Goal: Task Accomplishment & Management: Use online tool/utility

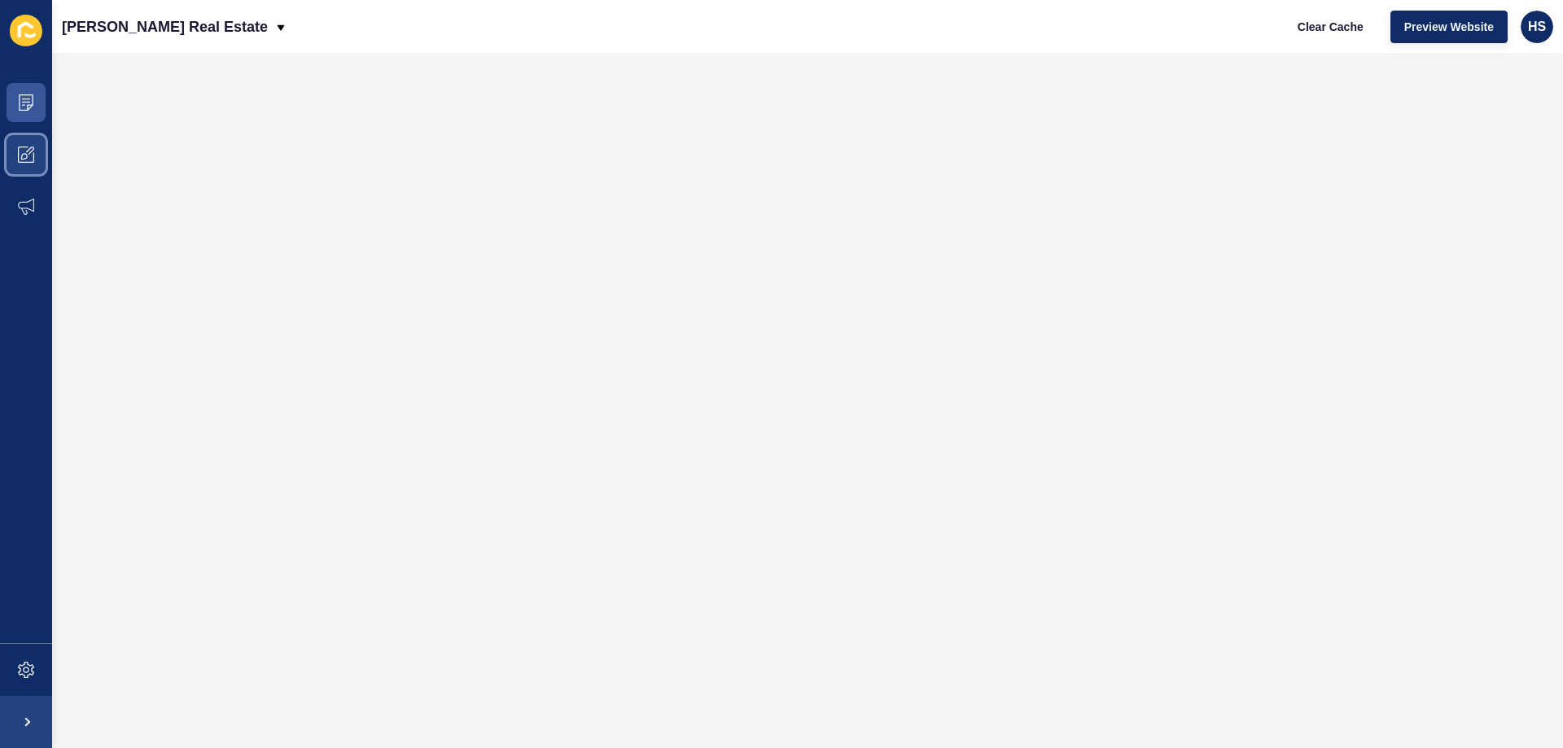
click at [15, 151] on span at bounding box center [26, 155] width 52 height 52
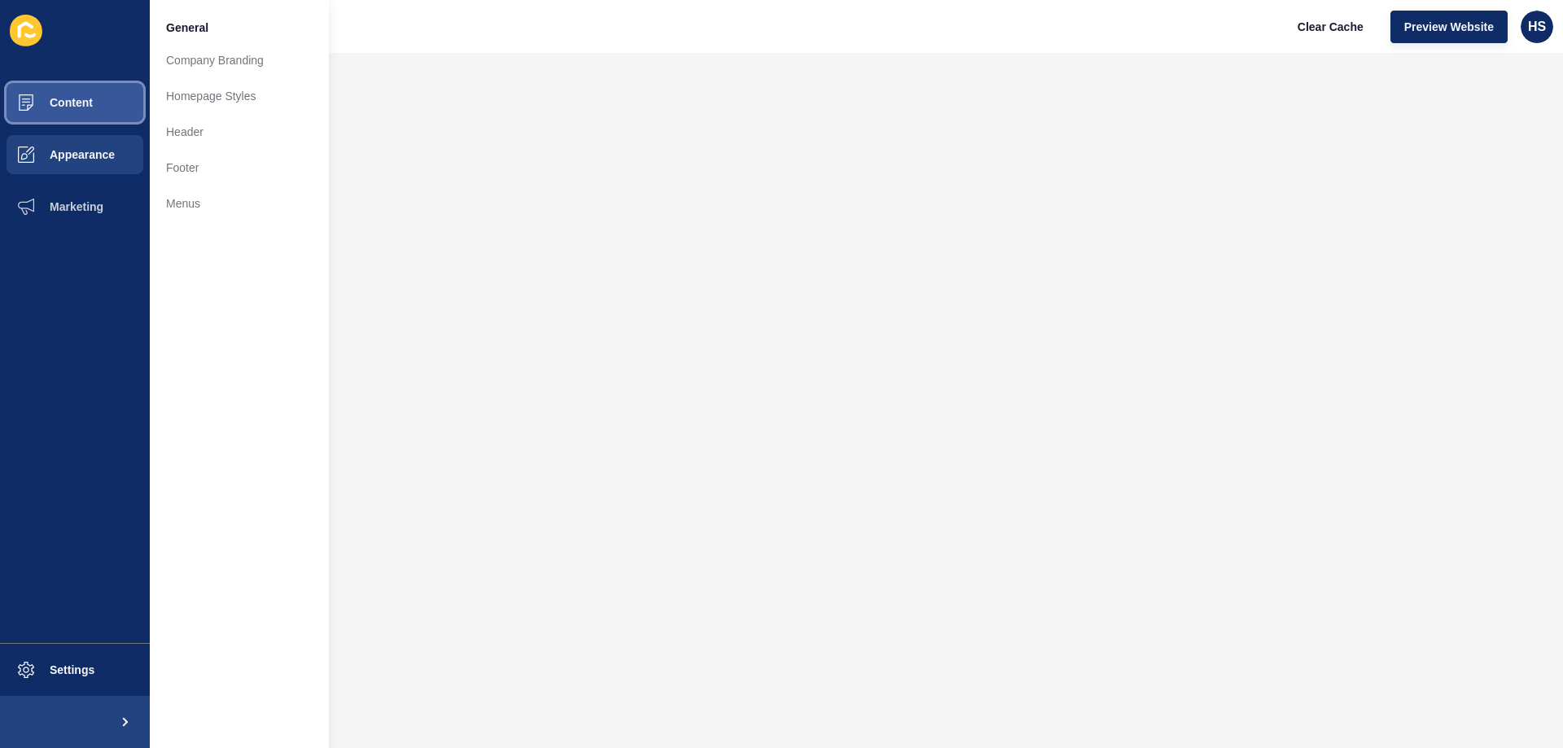
click at [48, 100] on span "Content" at bounding box center [45, 102] width 95 height 13
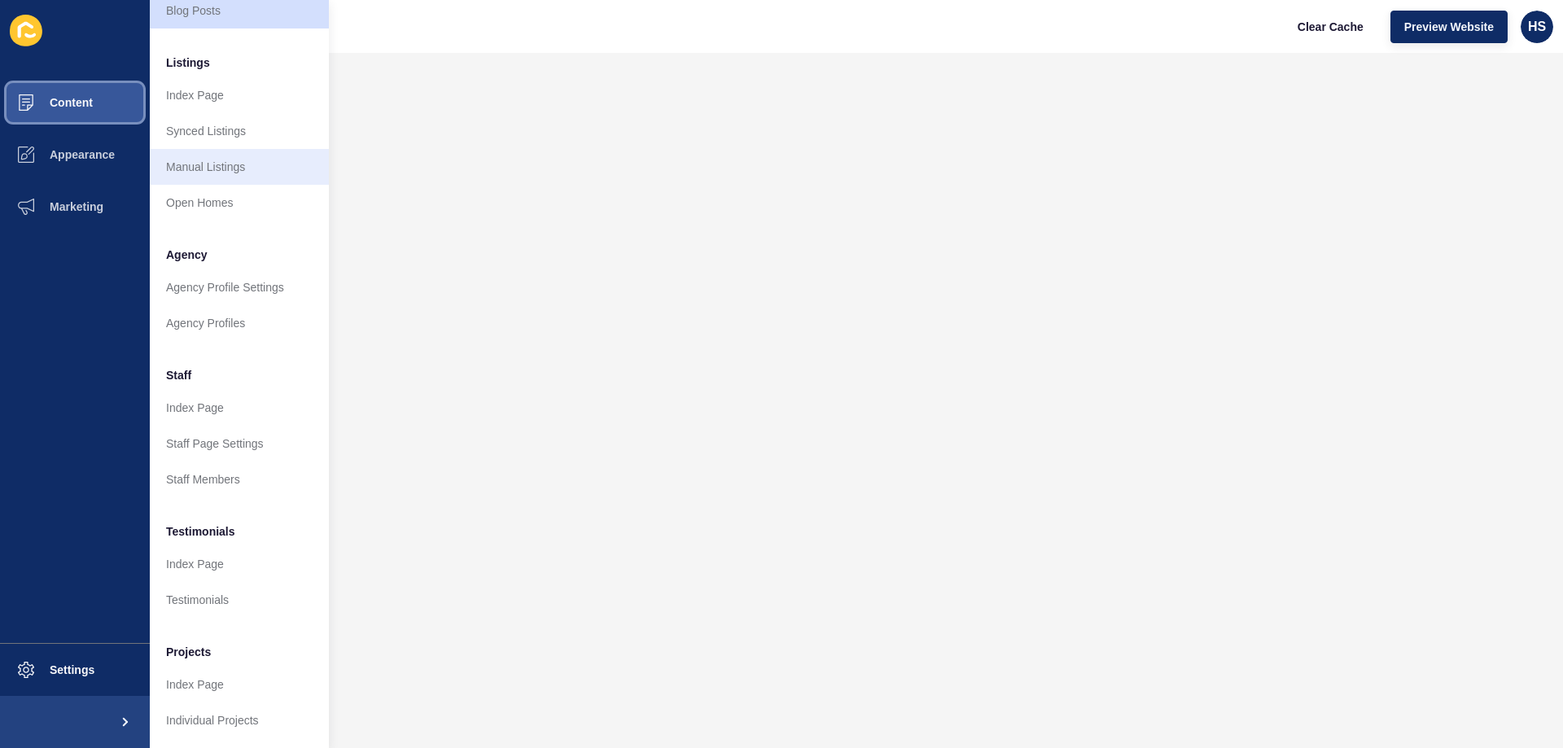
scroll to position [218, 0]
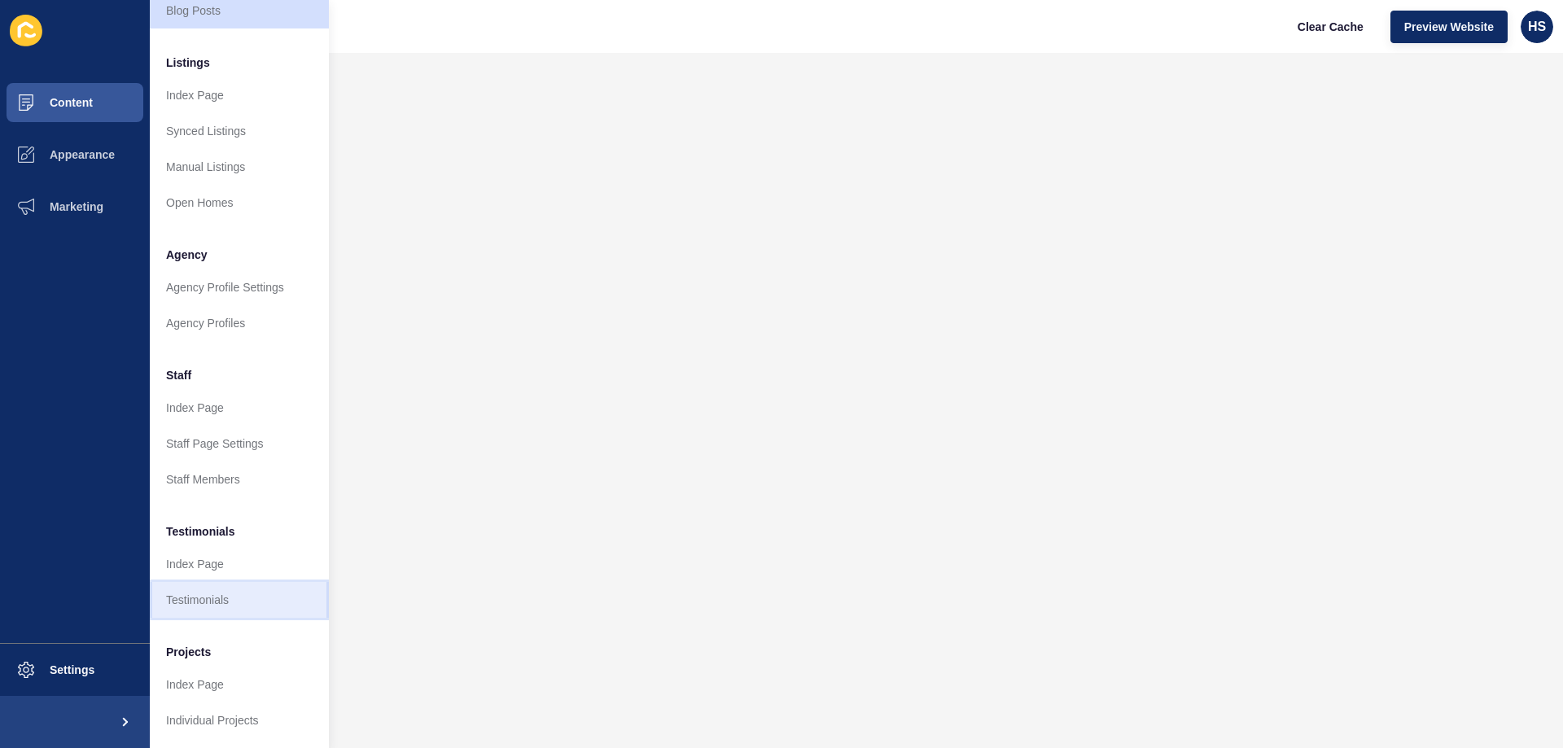
click at [212, 584] on link "Testimonials" at bounding box center [239, 600] width 179 height 36
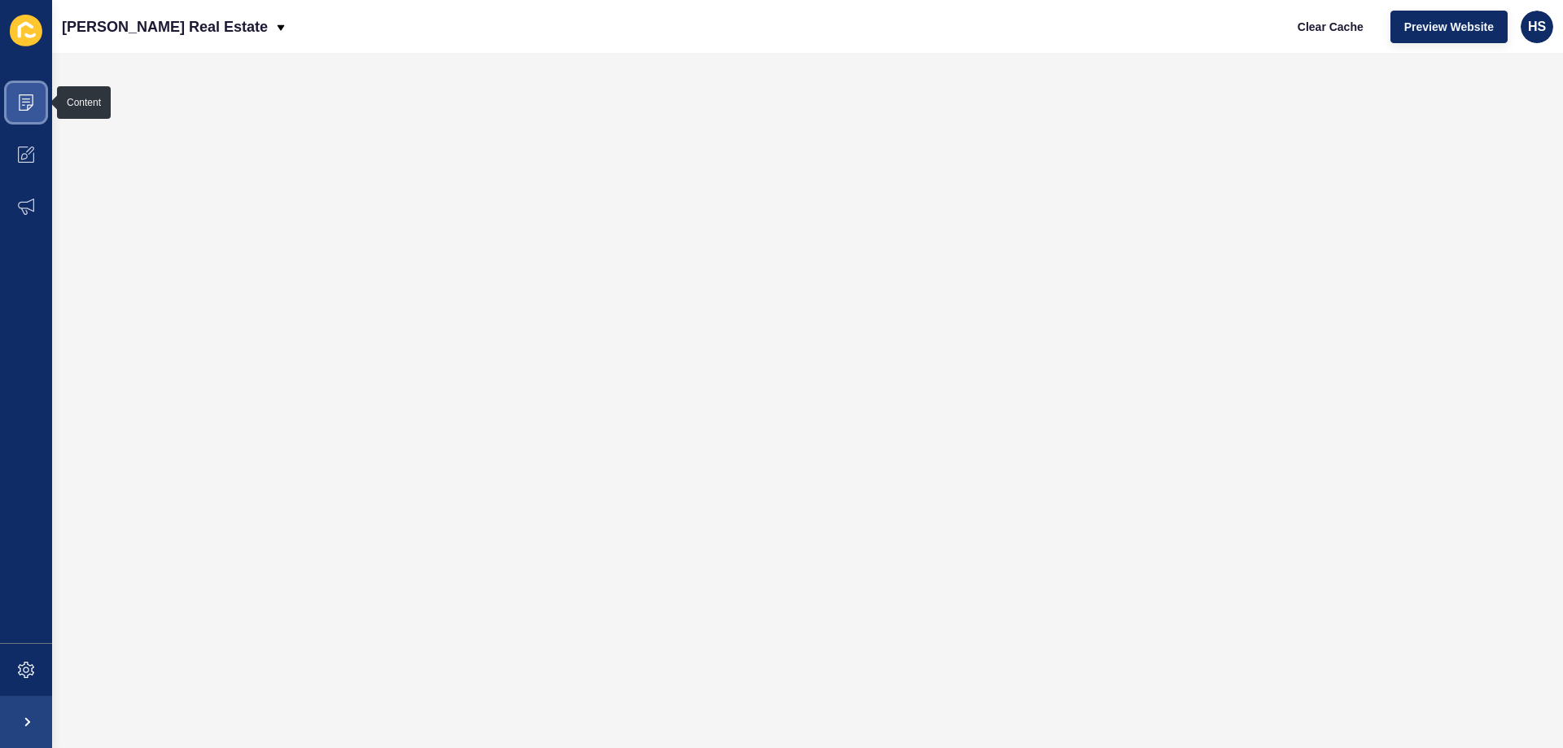
click at [28, 103] on icon at bounding box center [26, 102] width 8 height 1
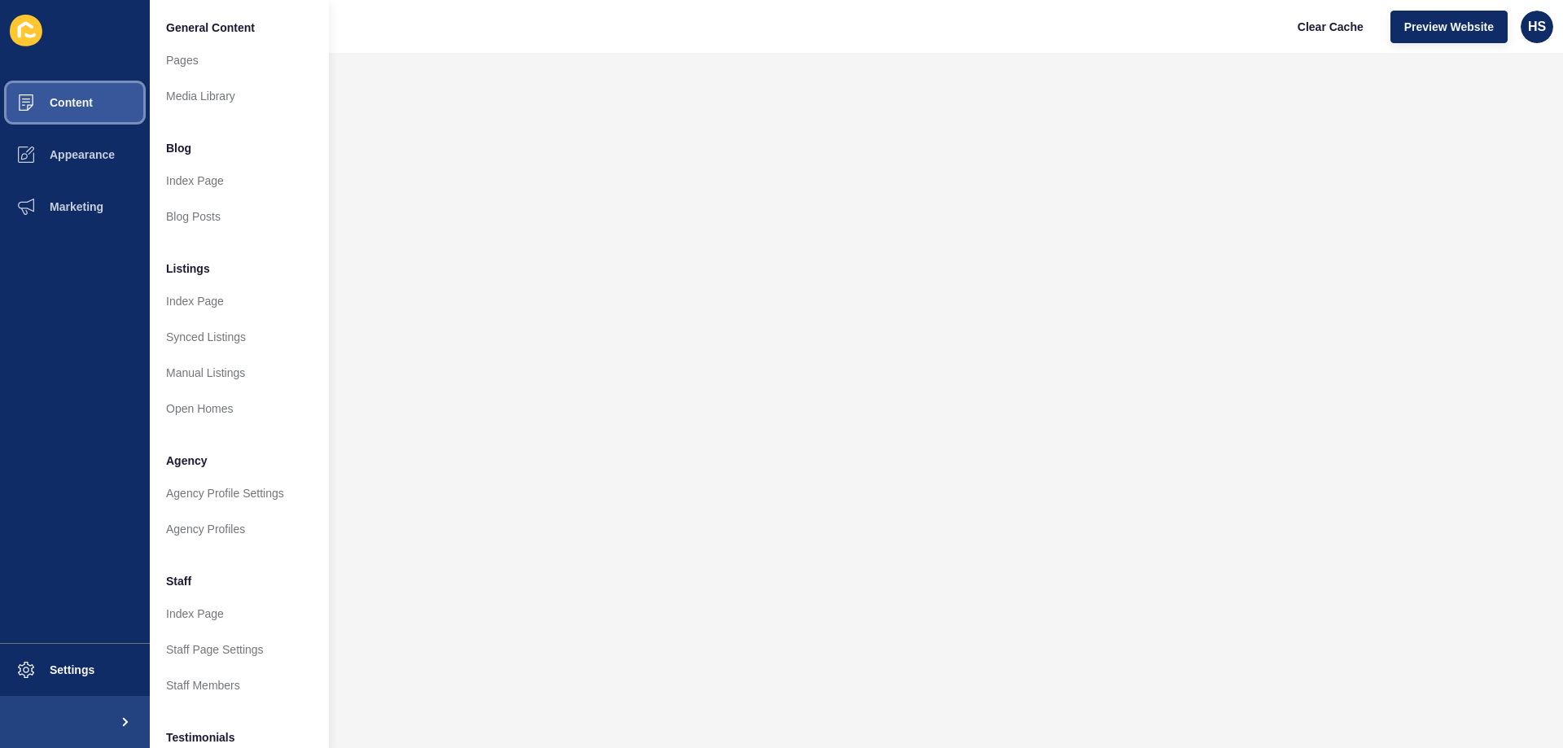
scroll to position [218, 0]
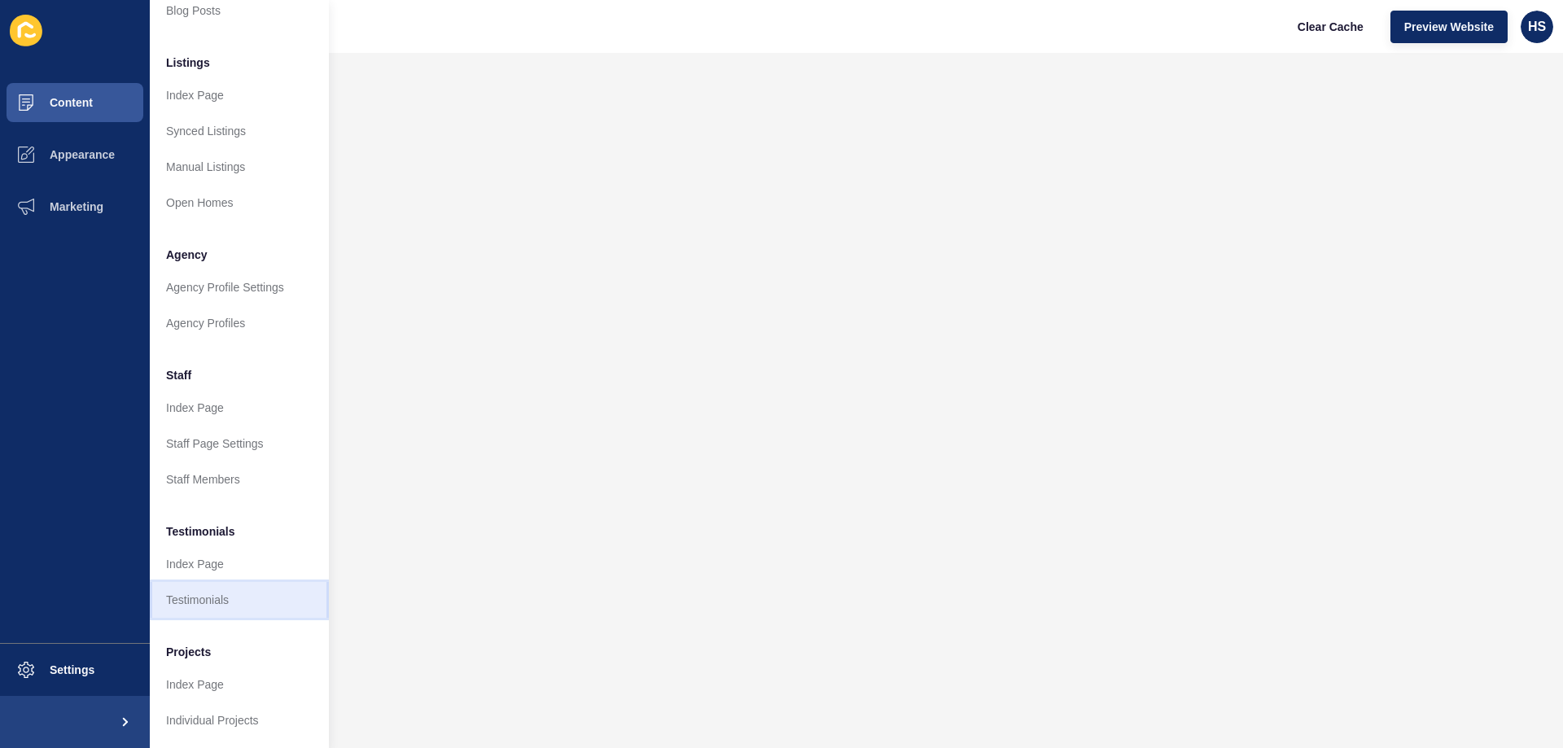
click at [229, 582] on link "Testimonials" at bounding box center [239, 600] width 179 height 36
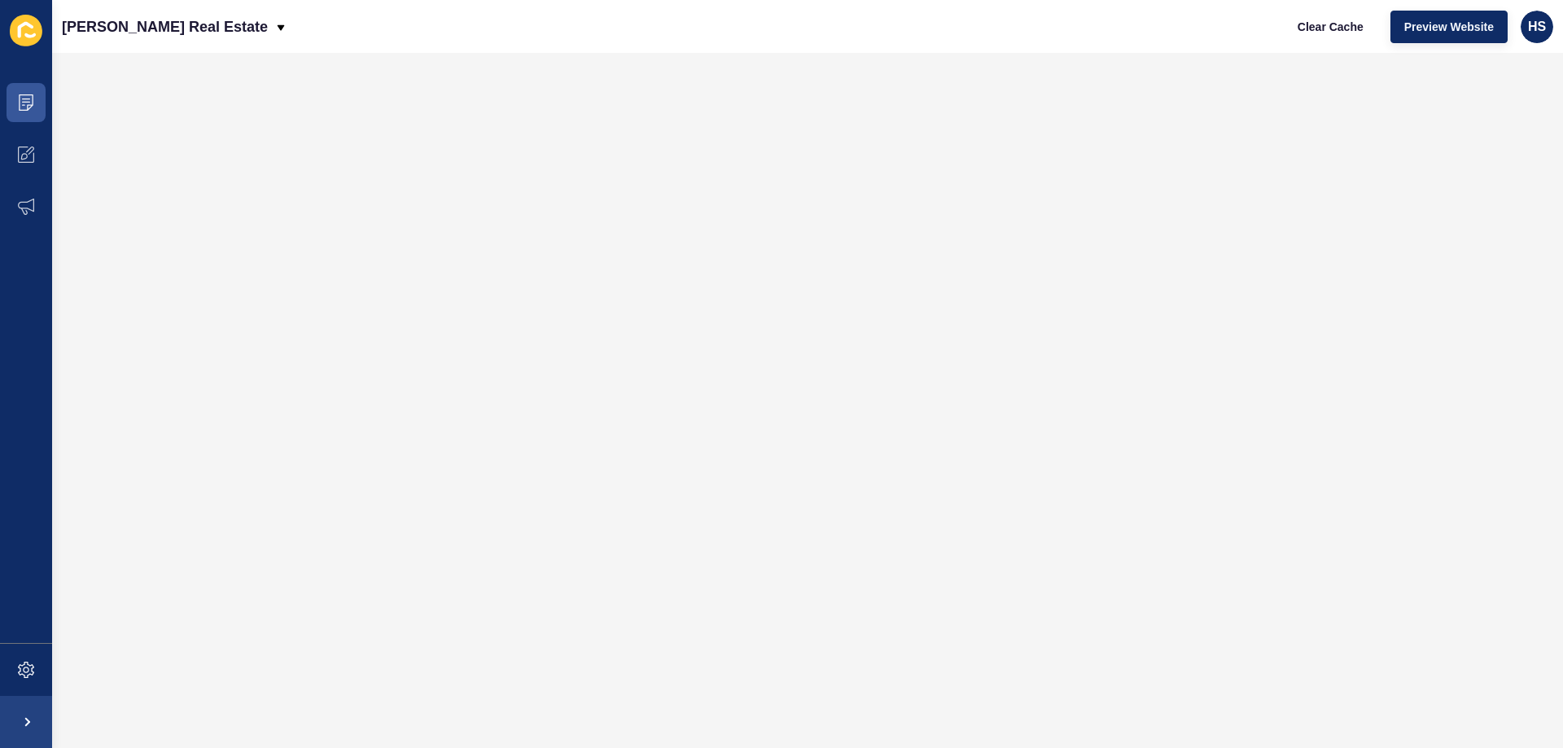
scroll to position [0, 0]
click at [20, 94] on span at bounding box center [26, 103] width 52 height 52
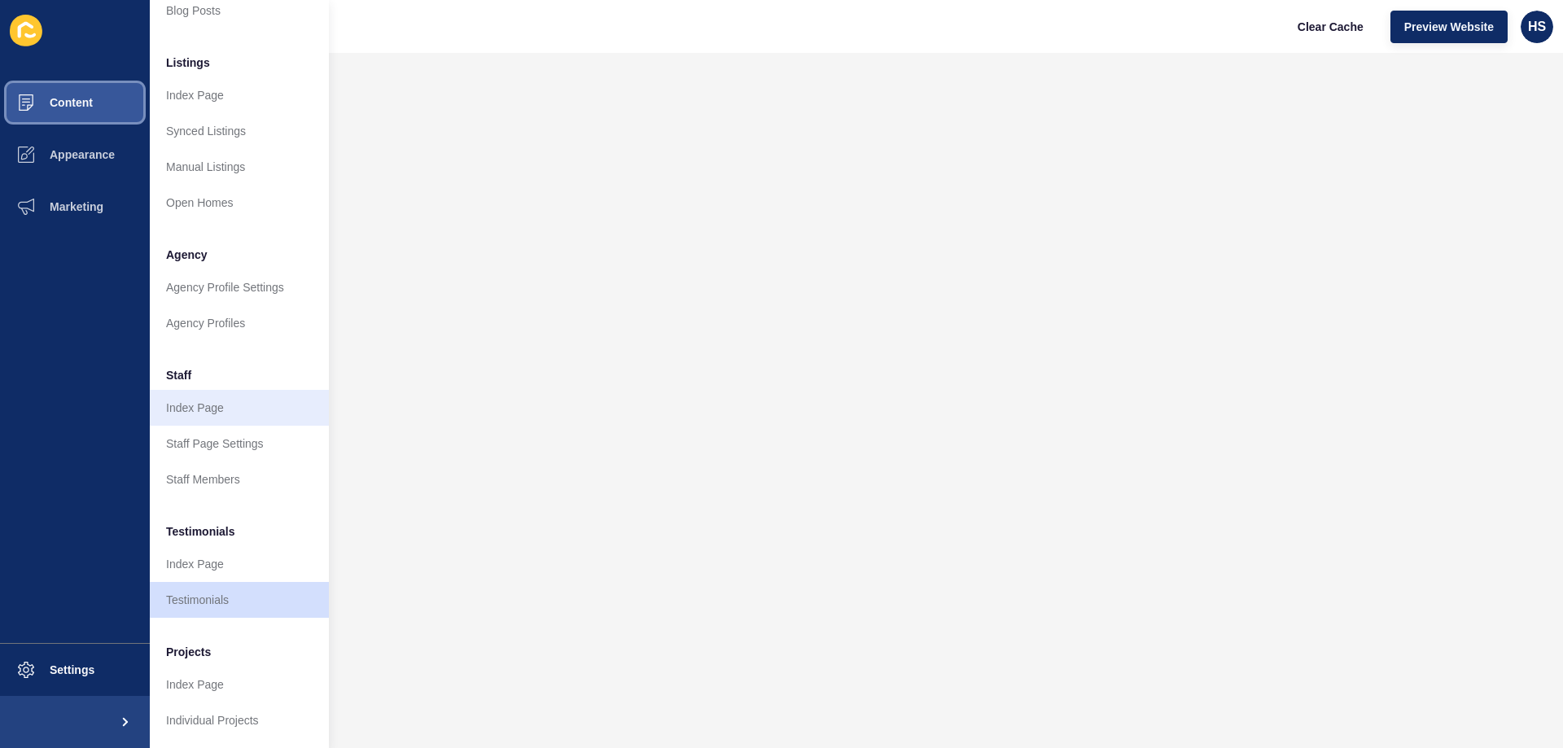
scroll to position [218, 0]
click at [214, 582] on link "Testimonials" at bounding box center [239, 600] width 179 height 36
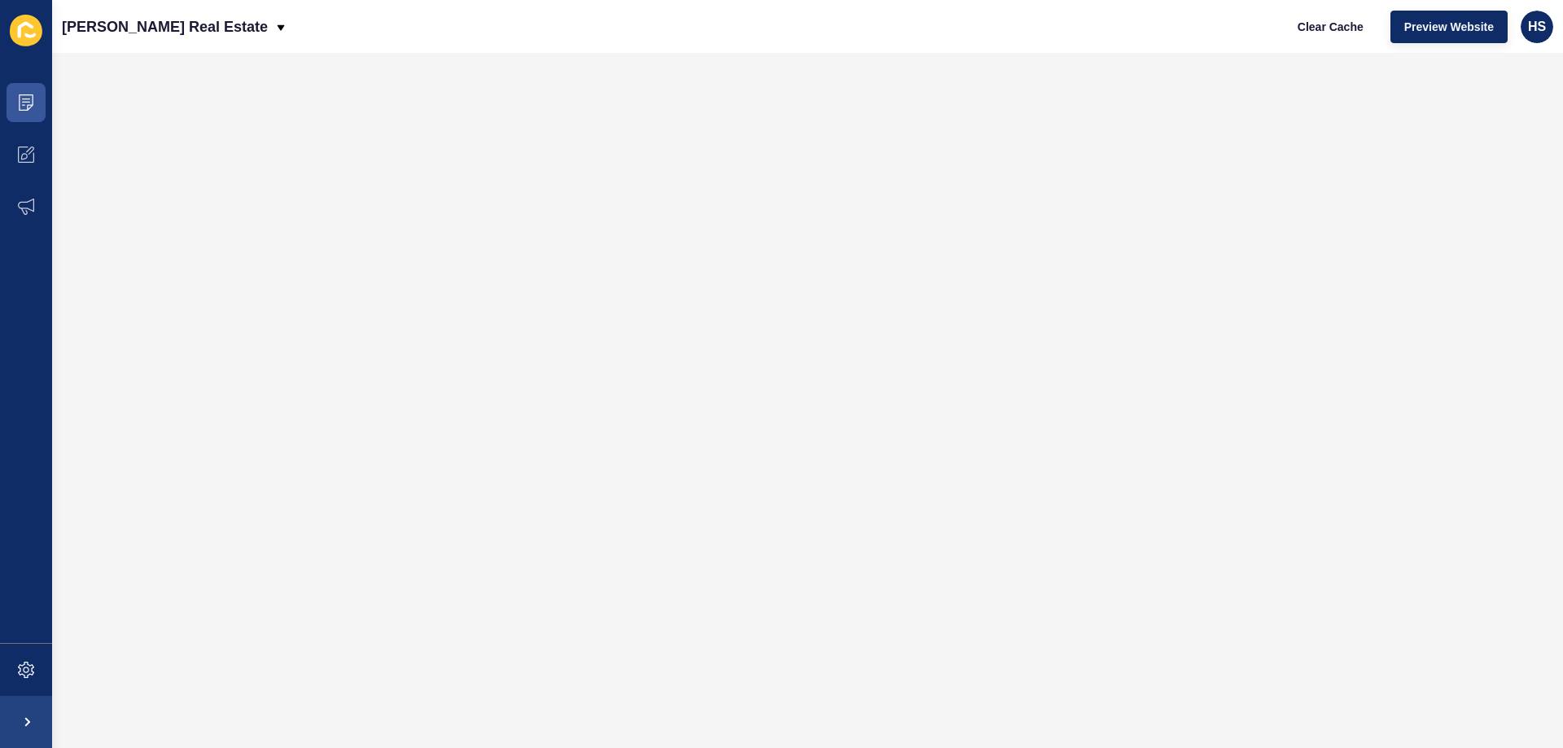
scroll to position [0, 0]
click at [27, 87] on span at bounding box center [26, 103] width 52 height 52
click at [27, 112] on span at bounding box center [26, 103] width 52 height 52
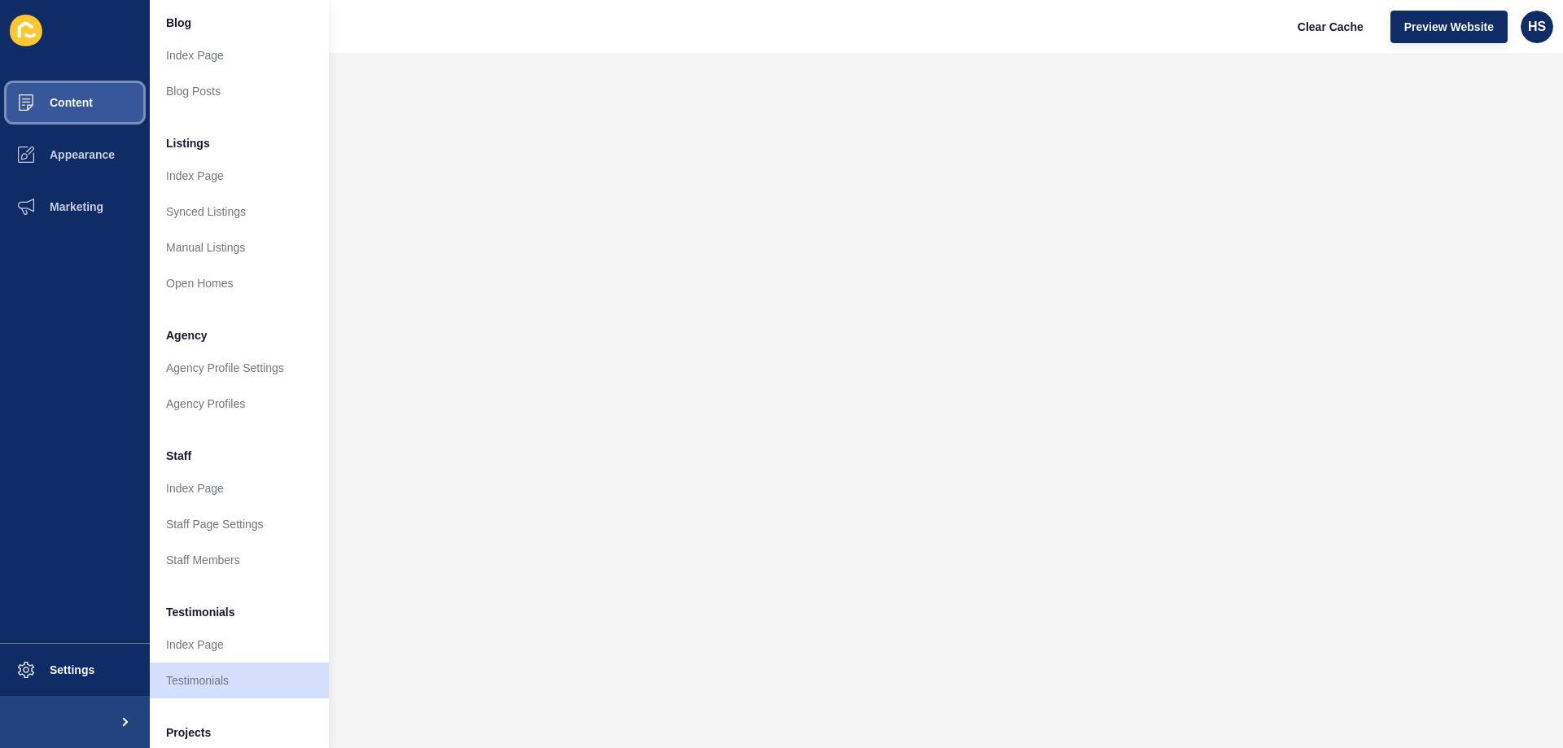
scroll to position [218, 0]
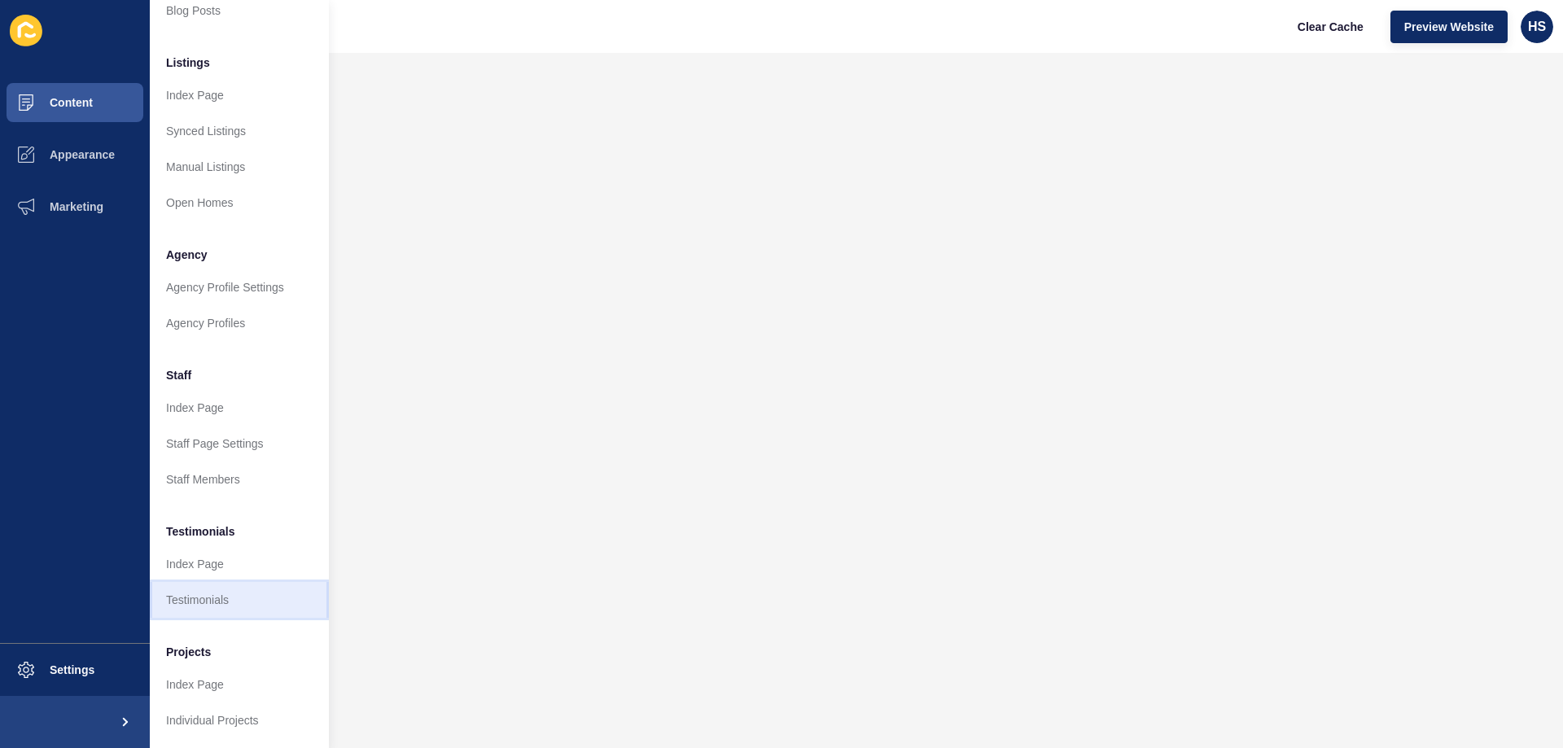
click at [224, 584] on link "Testimonials" at bounding box center [239, 600] width 179 height 36
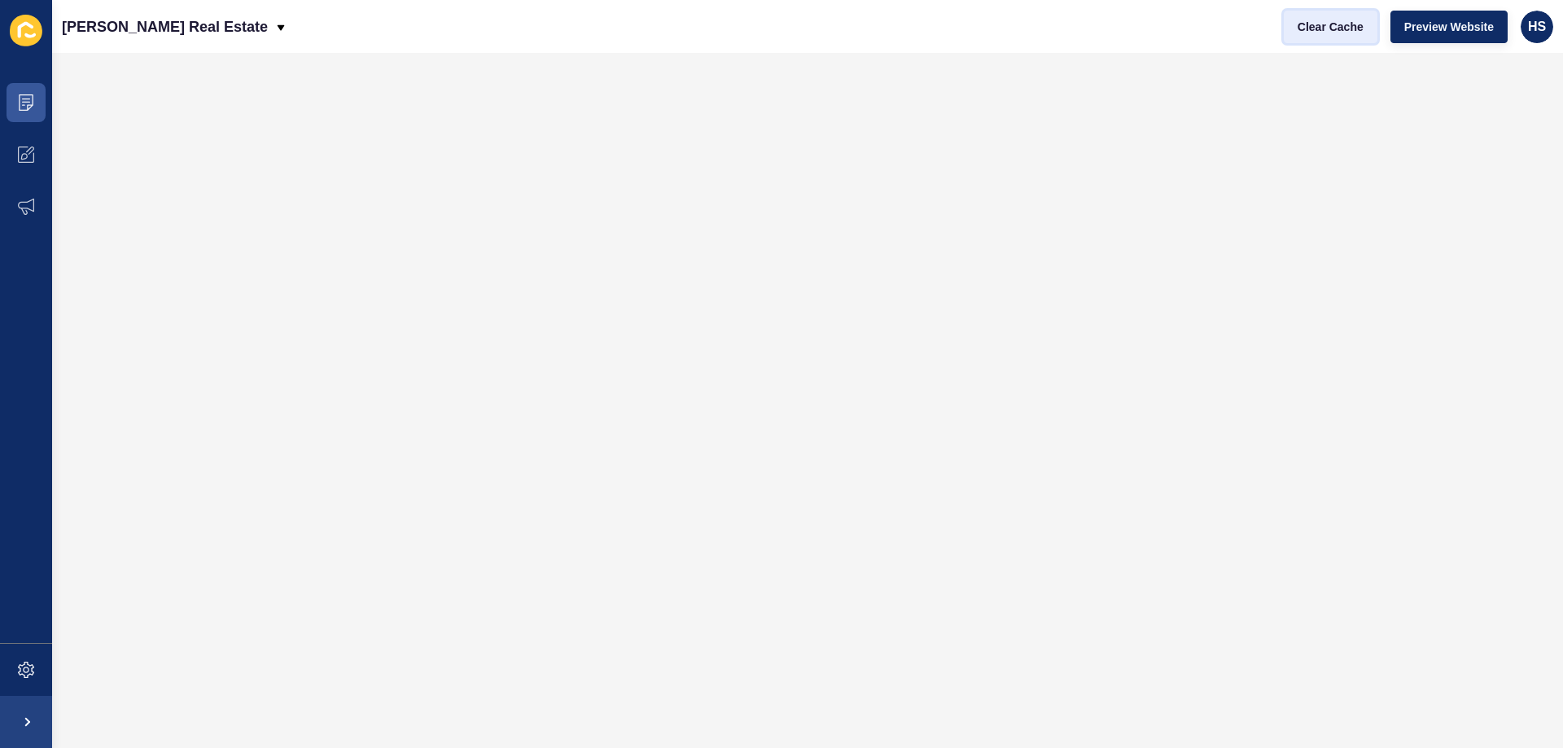
click at [1343, 21] on span "Clear Cache" at bounding box center [1330, 27] width 66 height 16
click at [1310, 20] on span "Clear Cache" at bounding box center [1330, 27] width 66 height 16
